Goal: Transaction & Acquisition: Purchase product/service

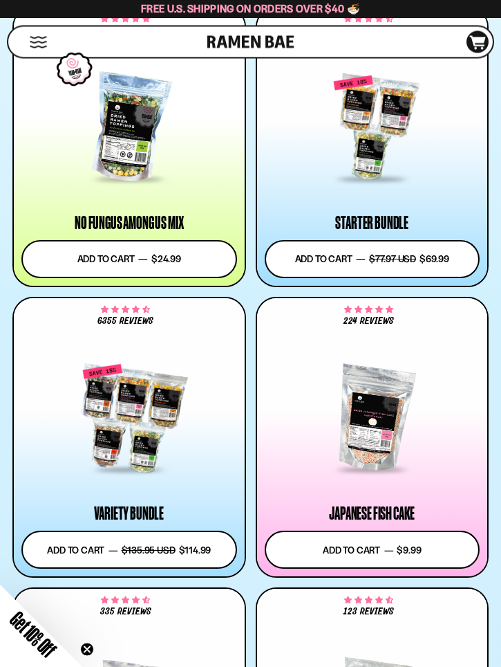
scroll to position [1773, 0]
click at [173, 438] on div at bounding box center [129, 418] width 216 height 107
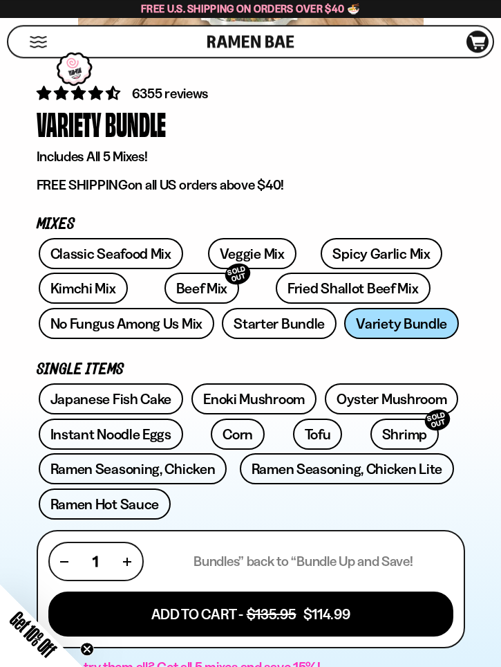
scroll to position [407, 0]
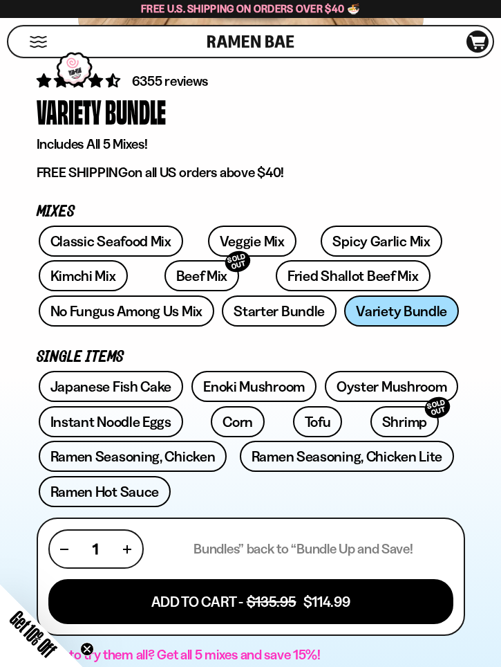
click at [261, 384] on link "Enoki Mushroom" at bounding box center [254, 386] width 125 height 31
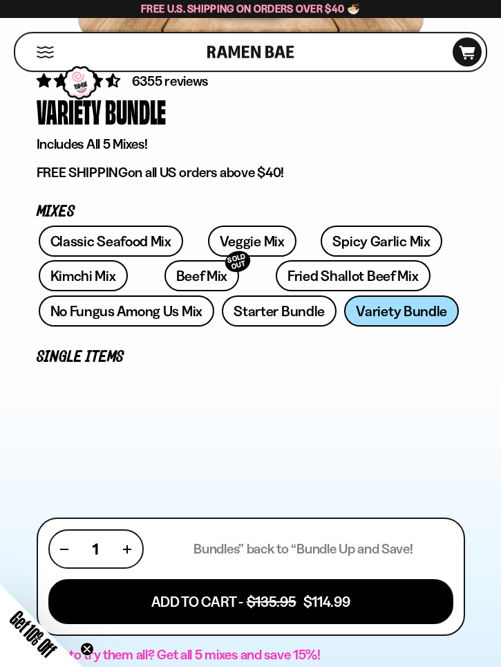
scroll to position [431, 0]
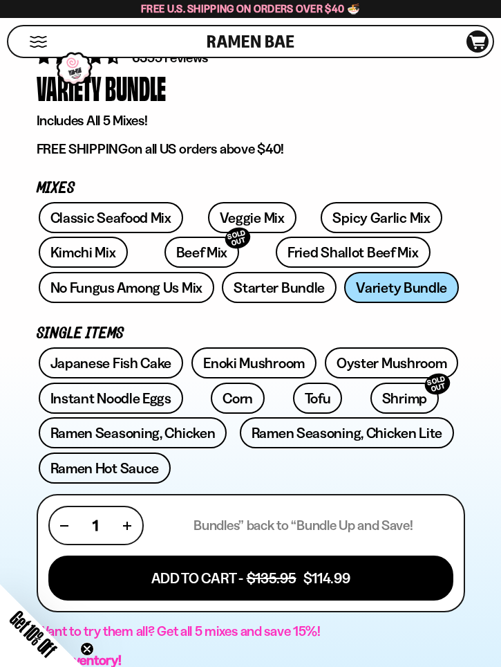
click at [326, 252] on link "Fried Shallot Beef Mix" at bounding box center [353, 252] width 154 height 31
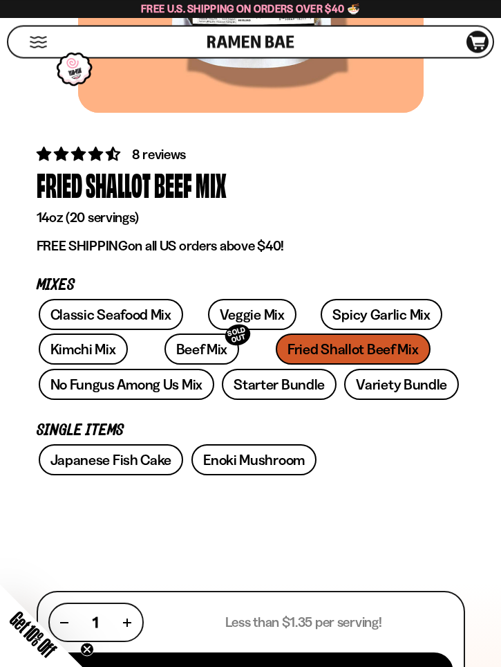
scroll to position [334, 0]
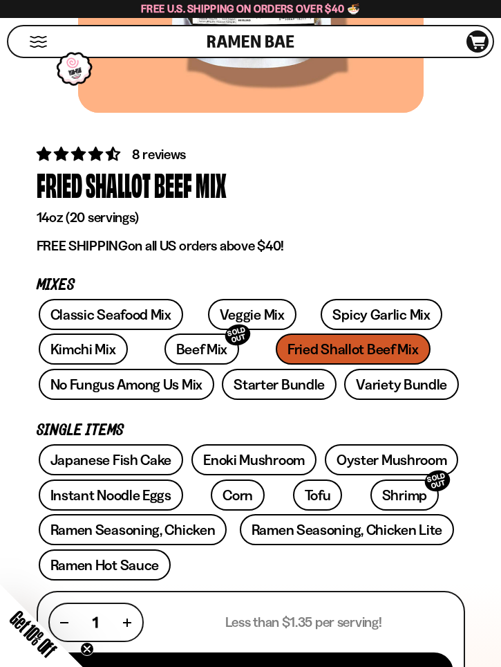
click at [169, 347] on link "Beef Mix SOLD OUT" at bounding box center [202, 348] width 75 height 31
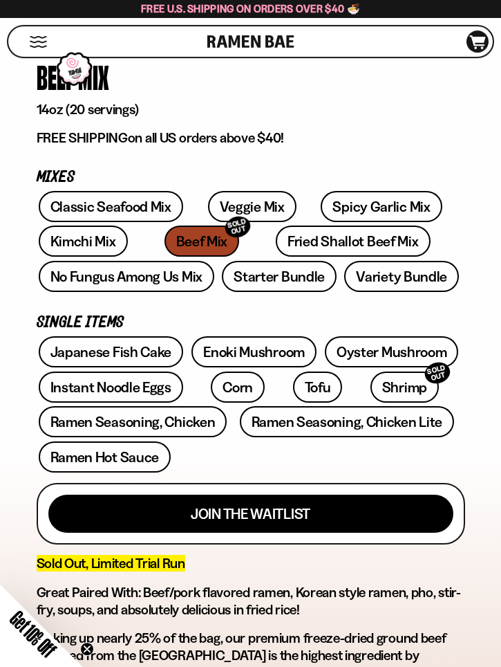
scroll to position [442, 0]
click at [348, 417] on link "Ramen Seasoning, Chicken Lite" at bounding box center [347, 421] width 214 height 31
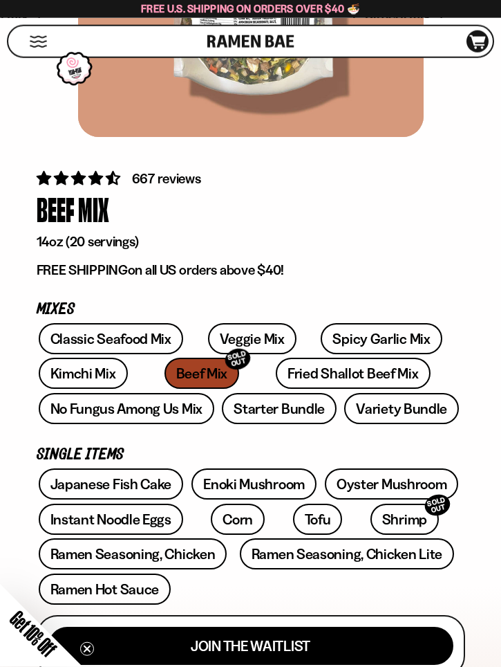
scroll to position [319, 0]
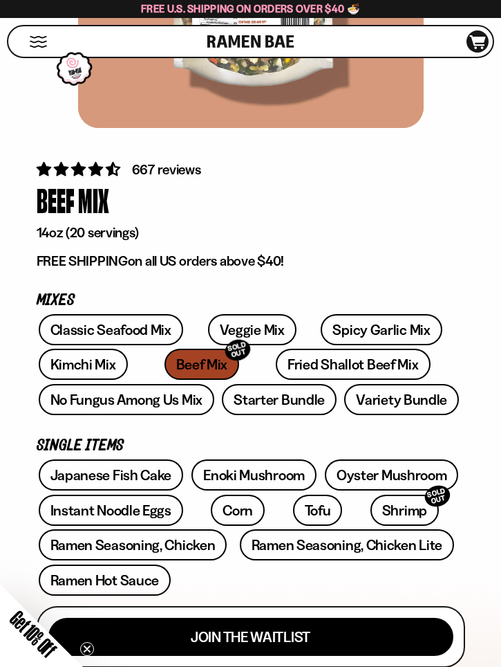
click at [407, 398] on link "Variety Bundle" at bounding box center [401, 399] width 115 height 31
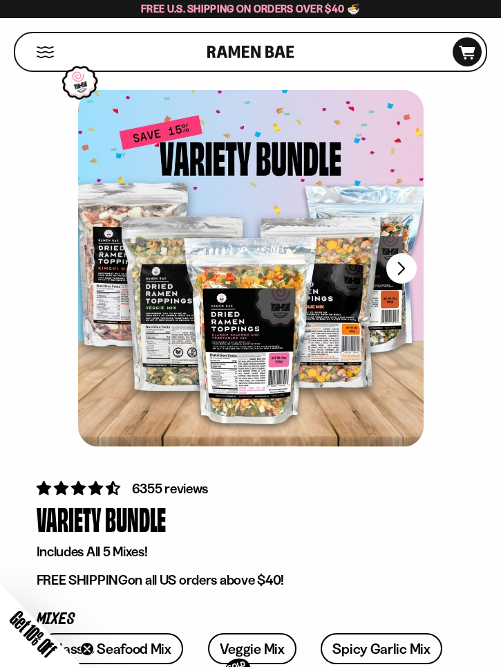
click at [407, 271] on button "FADCB6FD-DFAB-4417-9F21-029242090B77" at bounding box center [402, 268] width 30 height 30
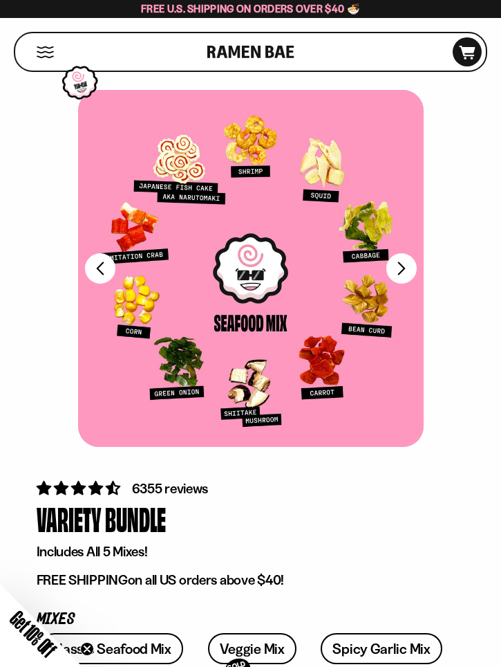
click at [400, 267] on button "FADCB6FD-DFAB-4417-9F21-029242090B77" at bounding box center [402, 268] width 30 height 30
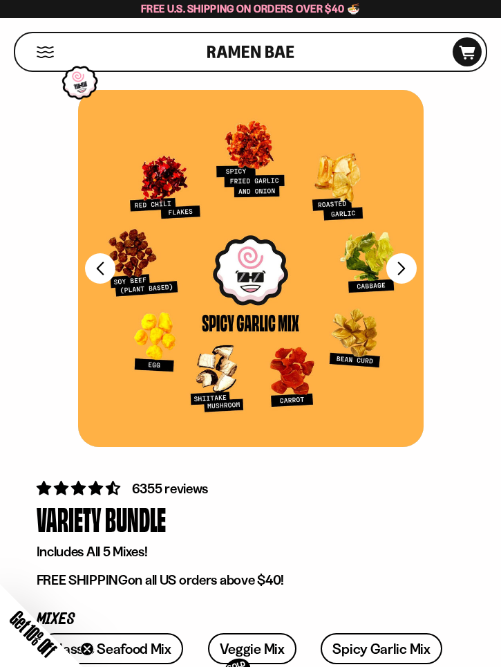
click at [403, 268] on button "FADCB6FD-DFAB-4417-9F21-029242090B77" at bounding box center [402, 268] width 30 height 30
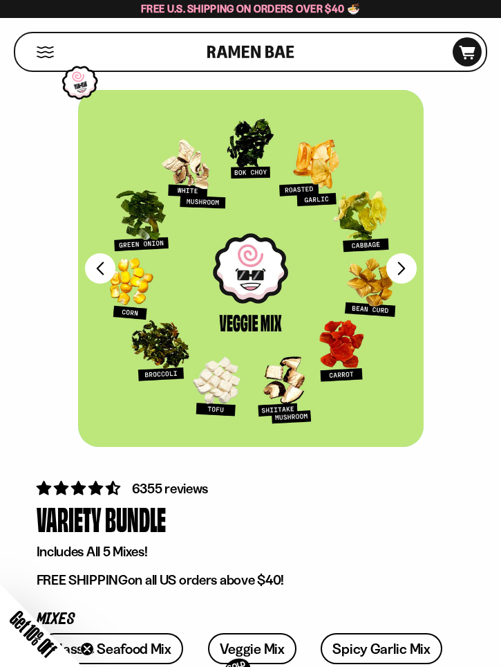
click at [111, 274] on button "FADCB6FD-DFAB-4417-9F21-029242090B77" at bounding box center [100, 268] width 30 height 30
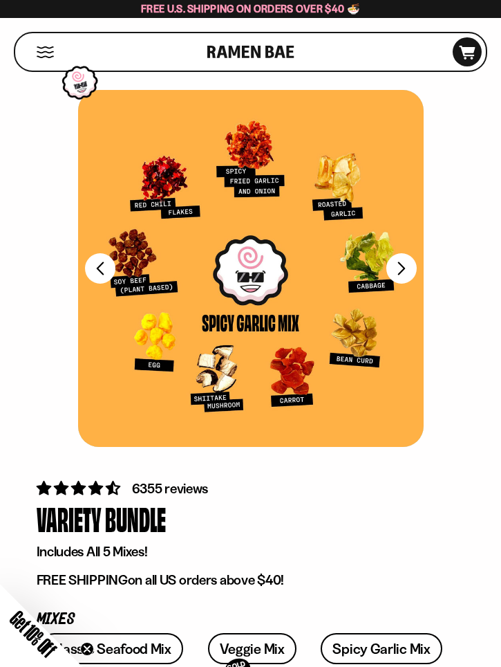
click at [409, 261] on button "FADCB6FD-DFAB-4417-9F21-029242090B77" at bounding box center [402, 268] width 30 height 30
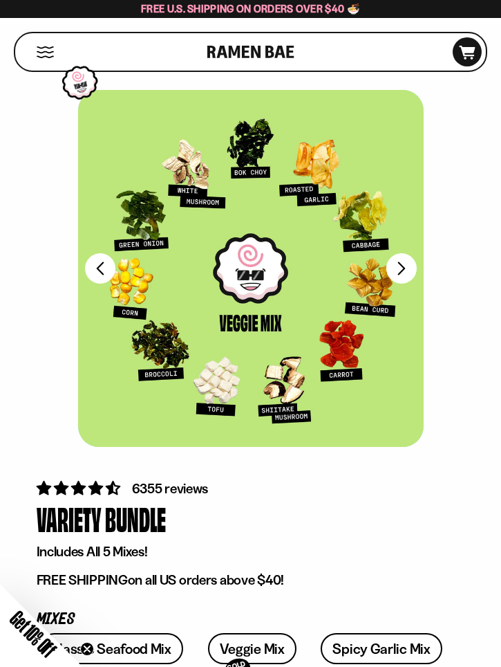
click at [407, 270] on button "FADCB6FD-DFAB-4417-9F21-029242090B77" at bounding box center [402, 268] width 30 height 30
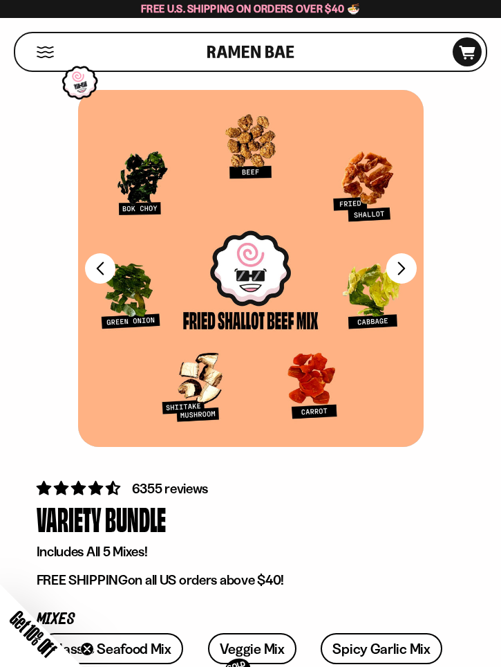
click at [405, 275] on button "FADCB6FD-DFAB-4417-9F21-029242090B77" at bounding box center [402, 268] width 30 height 30
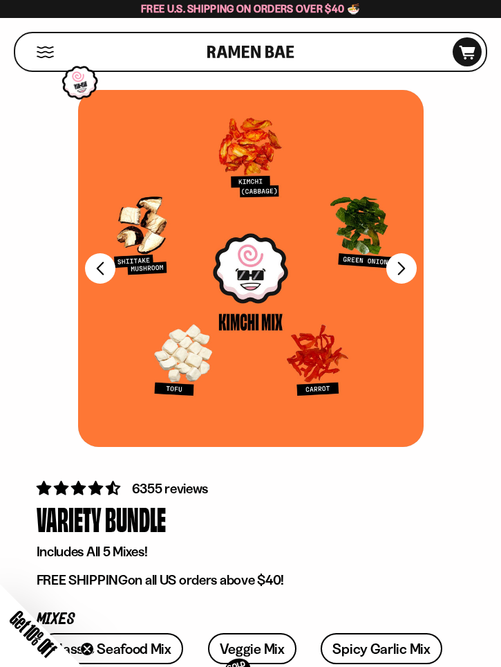
click at [411, 263] on button "FADCB6FD-DFAB-4417-9F21-029242090B77" at bounding box center [402, 268] width 30 height 30
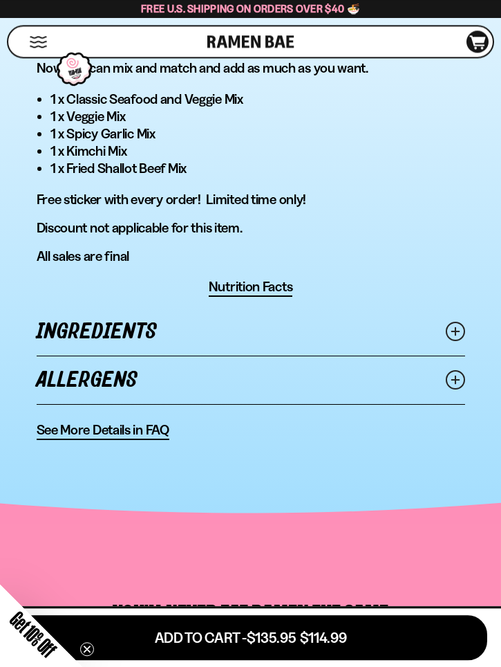
scroll to position [1054, 0]
click at [452, 384] on icon at bounding box center [455, 379] width 19 height 19
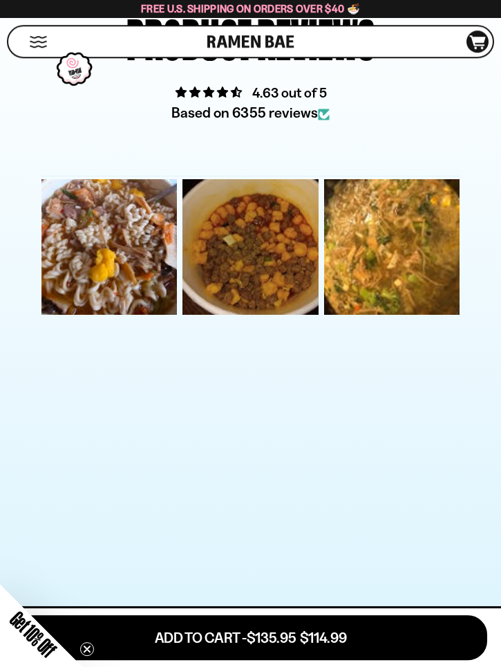
scroll to position [4236, 0]
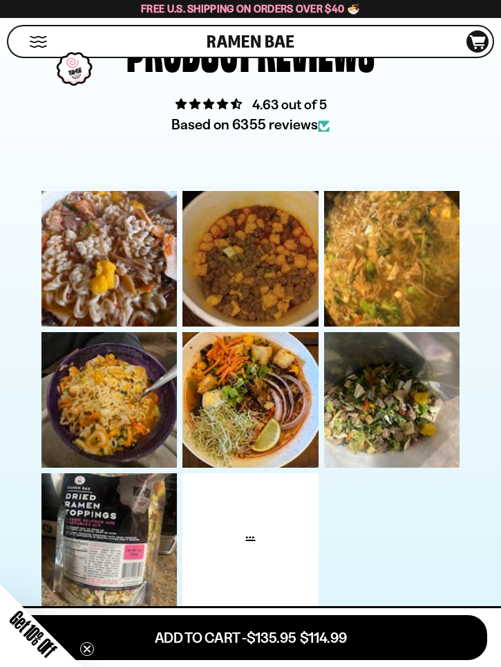
scroll to position [4224, 0]
